Goal: Check status: Check status

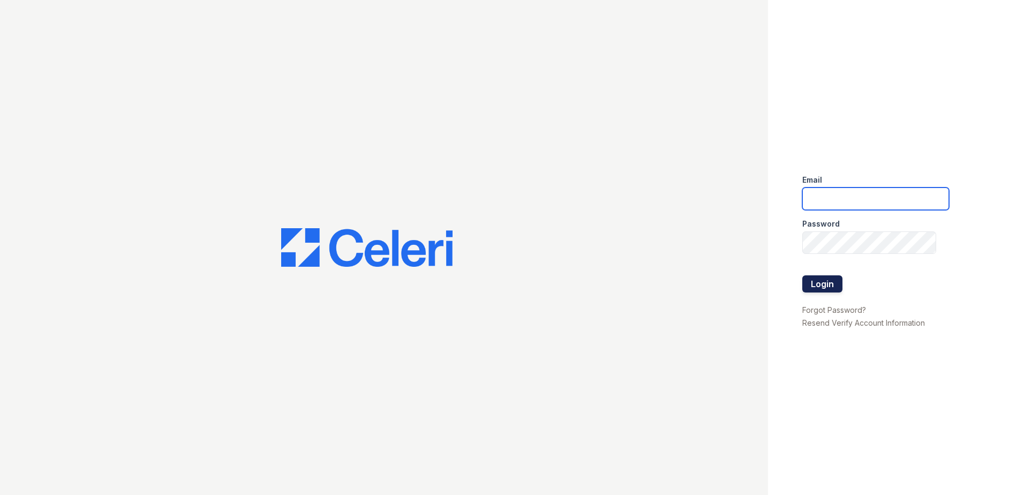
type input "renewmtvernon@trinity-pm.com"
click at [812, 283] on button "Login" at bounding box center [822, 283] width 40 height 17
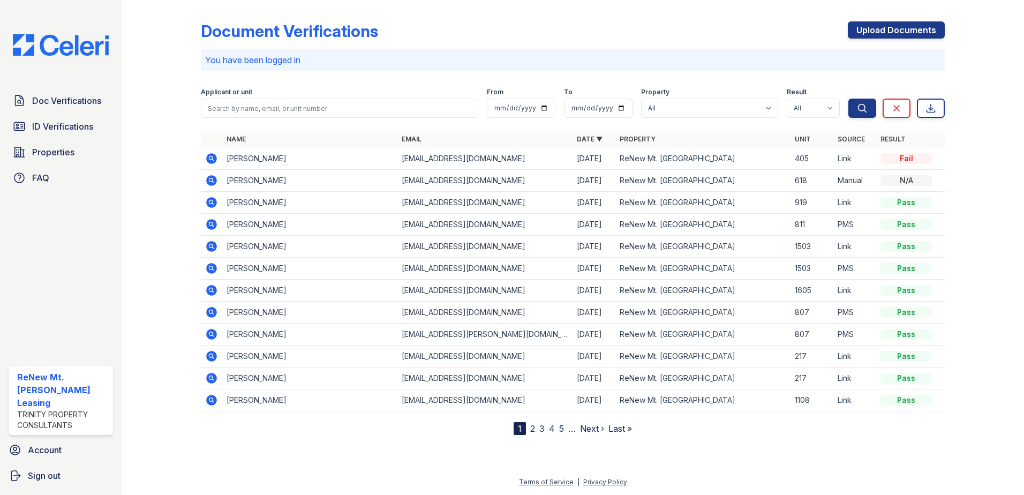
click at [210, 155] on icon at bounding box center [211, 158] width 11 height 11
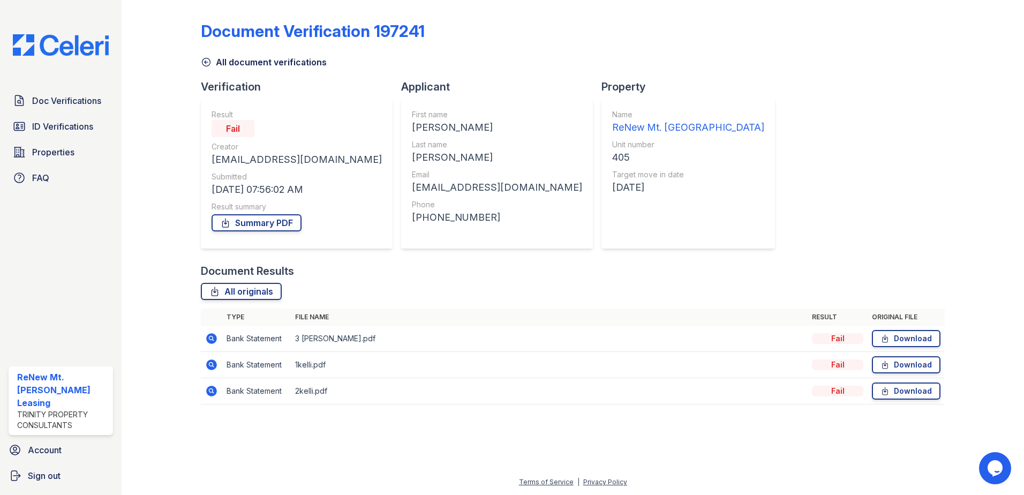
click at [588, 76] on div "Document Verification 197241 All document verifications Verification Result Fai…" at bounding box center [573, 209] width 744 height 411
click at [265, 222] on link "Summary PDF" at bounding box center [257, 222] width 90 height 17
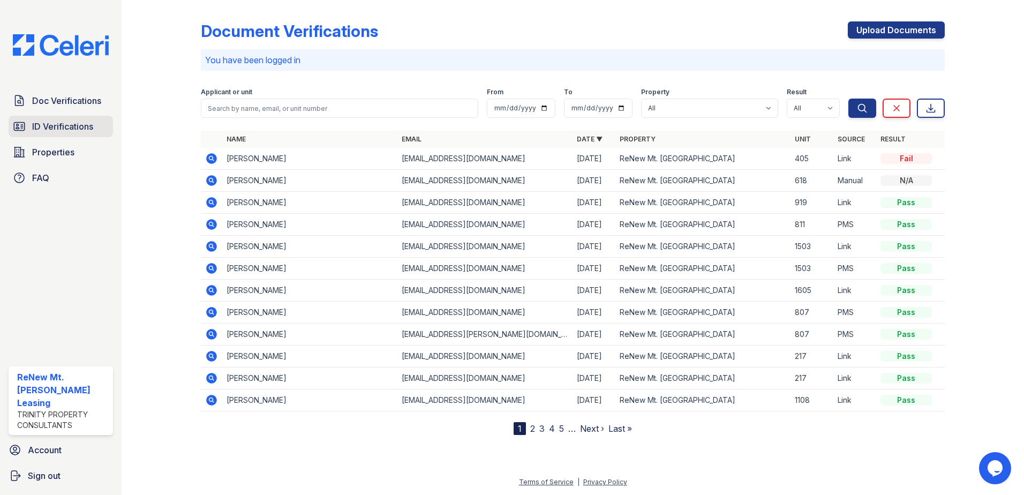
click at [76, 129] on span "ID Verifications" at bounding box center [62, 126] width 61 height 13
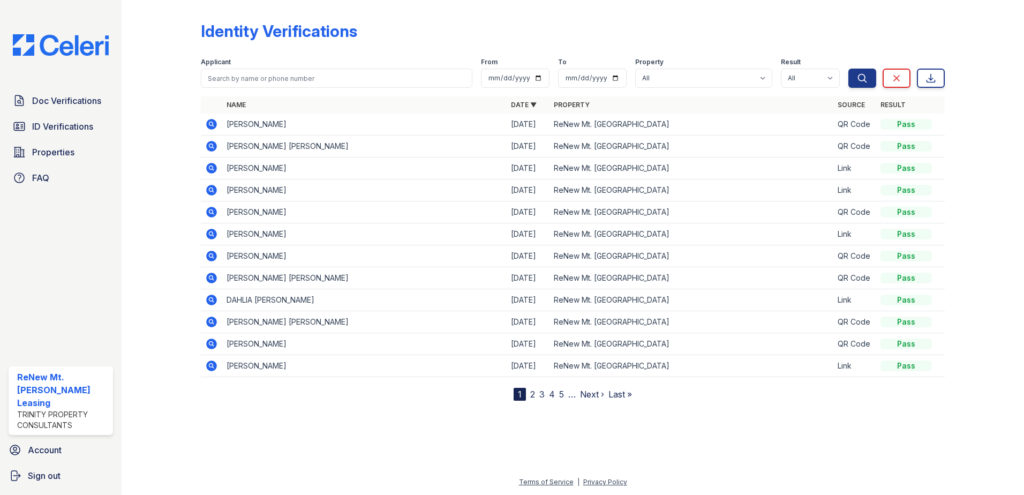
click at [211, 188] on icon at bounding box center [211, 190] width 13 height 13
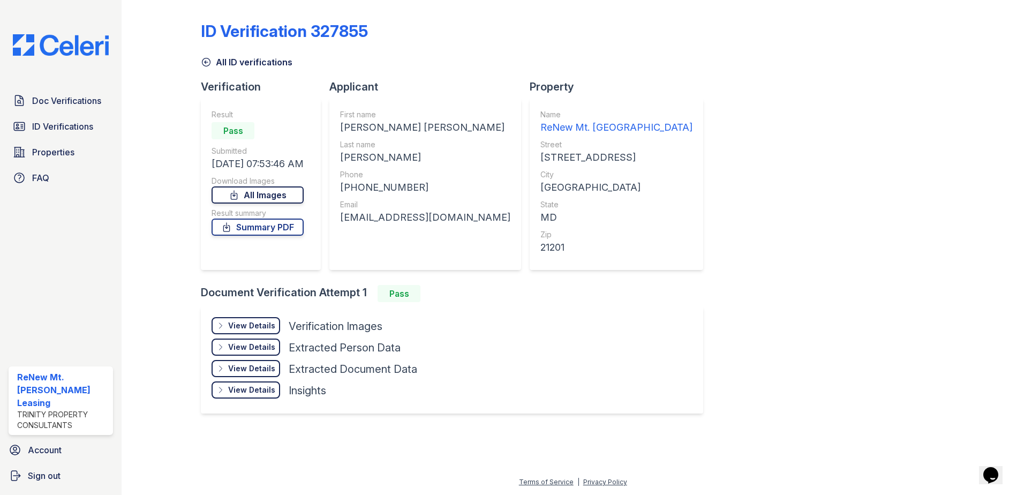
click at [278, 198] on link "All Images" at bounding box center [258, 194] width 92 height 17
click at [39, 102] on span "Doc Verifications" at bounding box center [66, 100] width 69 height 13
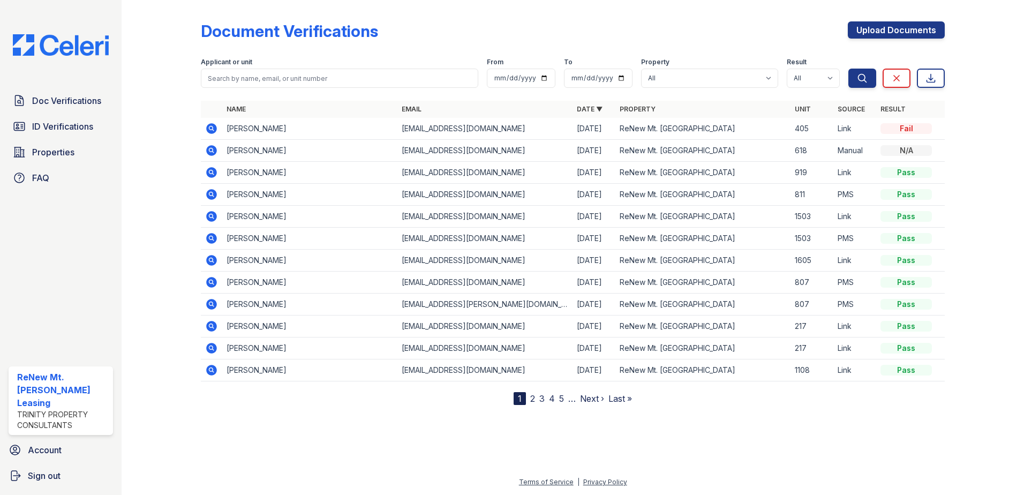
click at [213, 125] on icon at bounding box center [211, 128] width 11 height 11
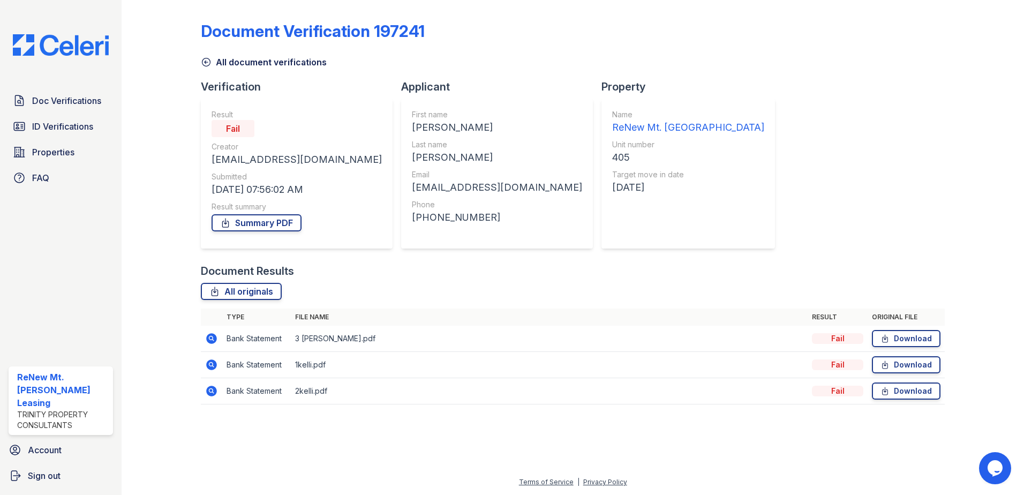
click at [212, 339] on icon at bounding box center [211, 338] width 13 height 13
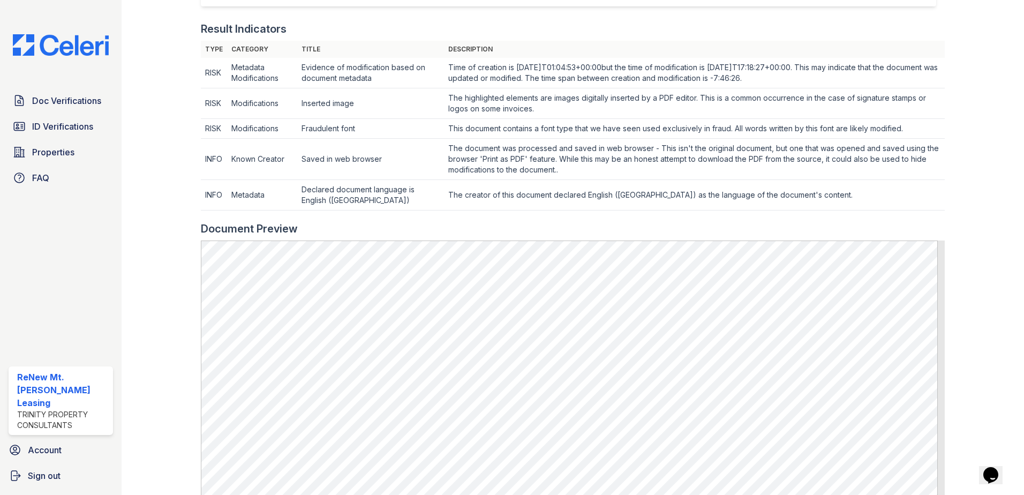
scroll to position [354, 0]
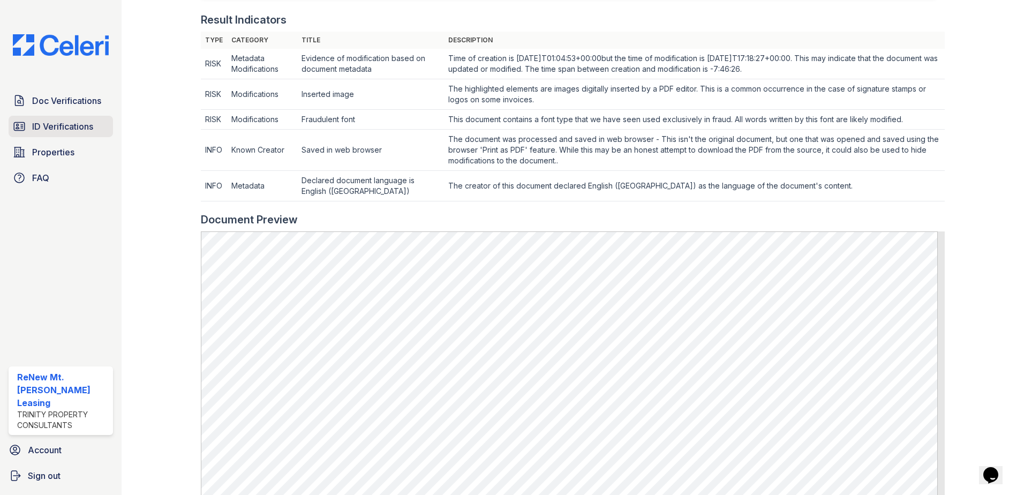
click at [80, 125] on span "ID Verifications" at bounding box center [62, 126] width 61 height 13
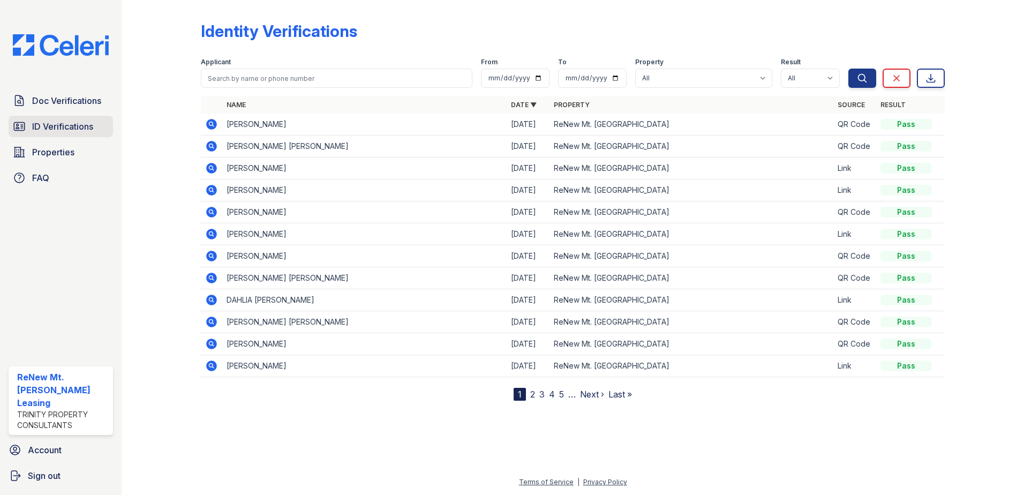
click at [77, 126] on span "ID Verifications" at bounding box center [62, 126] width 61 height 13
click at [401, 18] on div "Identity Verifications Filter Applicant From To Property All ReNew Mt. Vernon R…" at bounding box center [573, 202] width 744 height 396
